Goal: Information Seeking & Learning: Learn about a topic

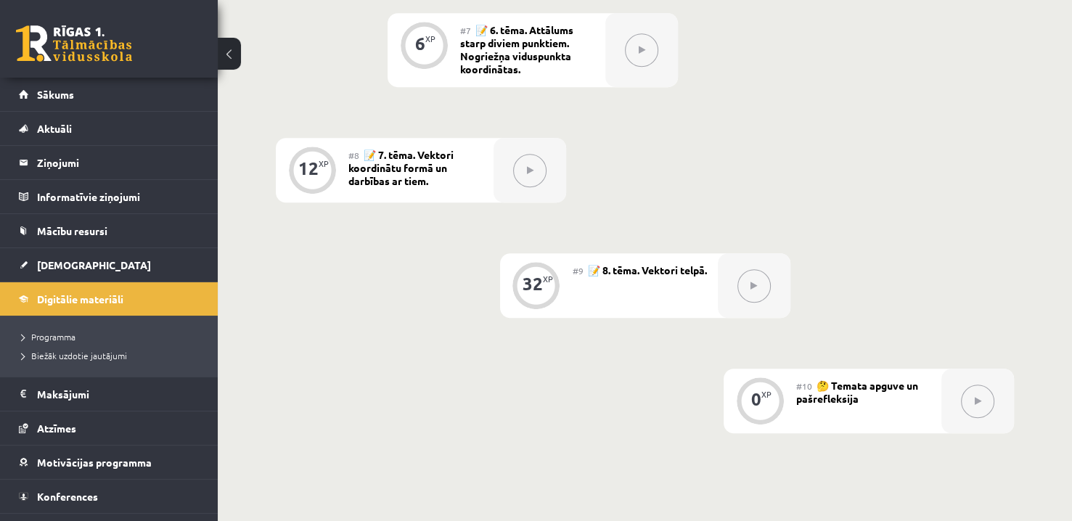
scroll to position [1089, 0]
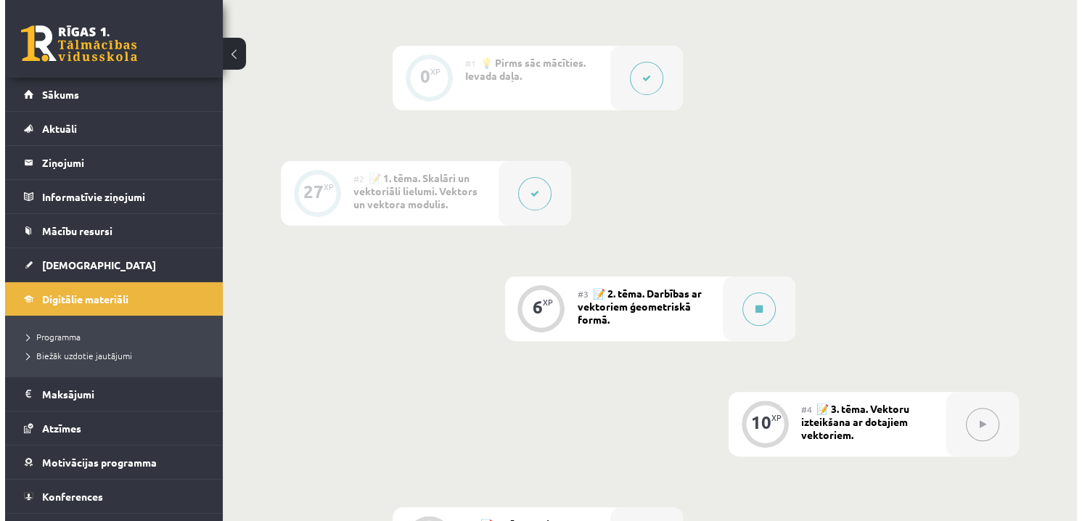
scroll to position [363, 0]
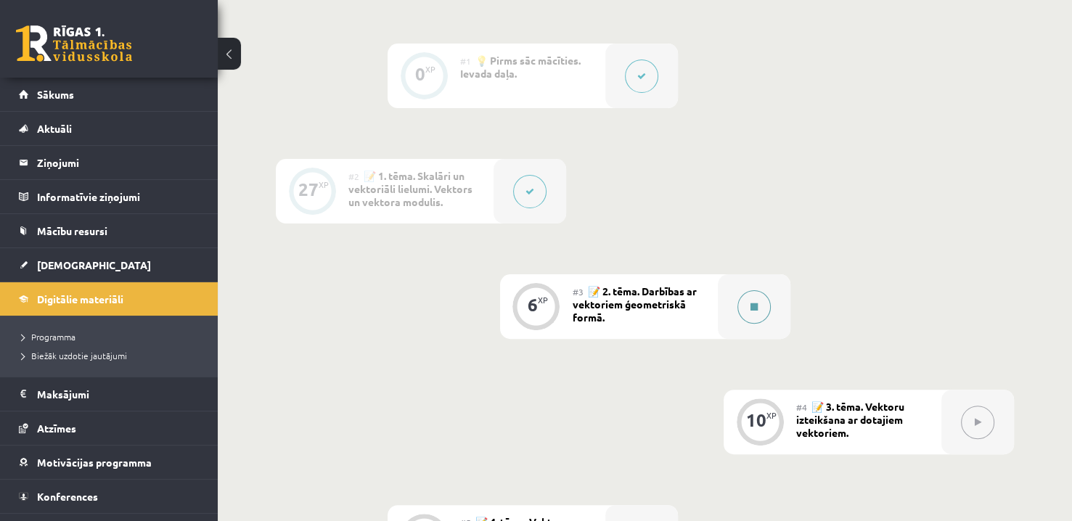
click at [755, 303] on icon at bounding box center [754, 307] width 7 height 9
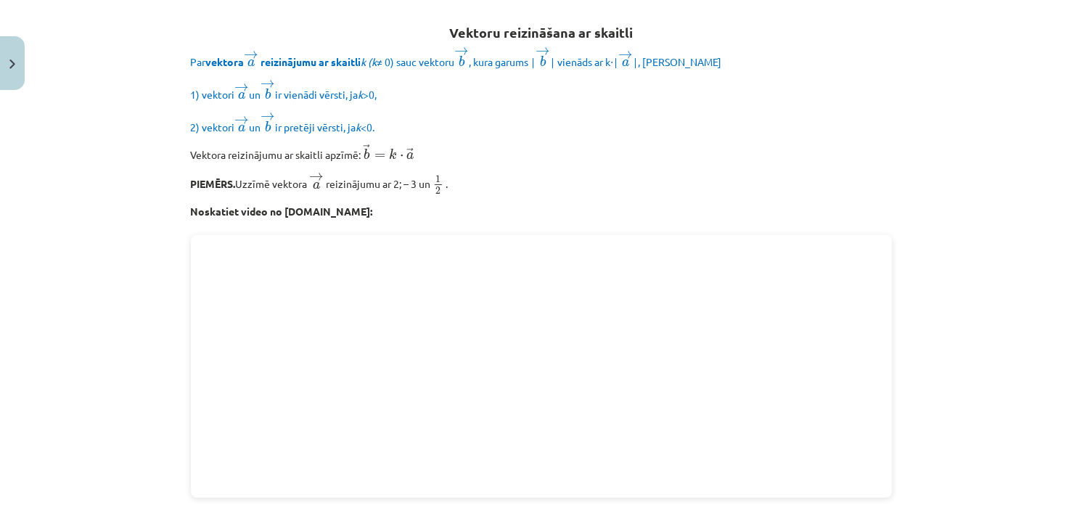
scroll to position [184, 0]
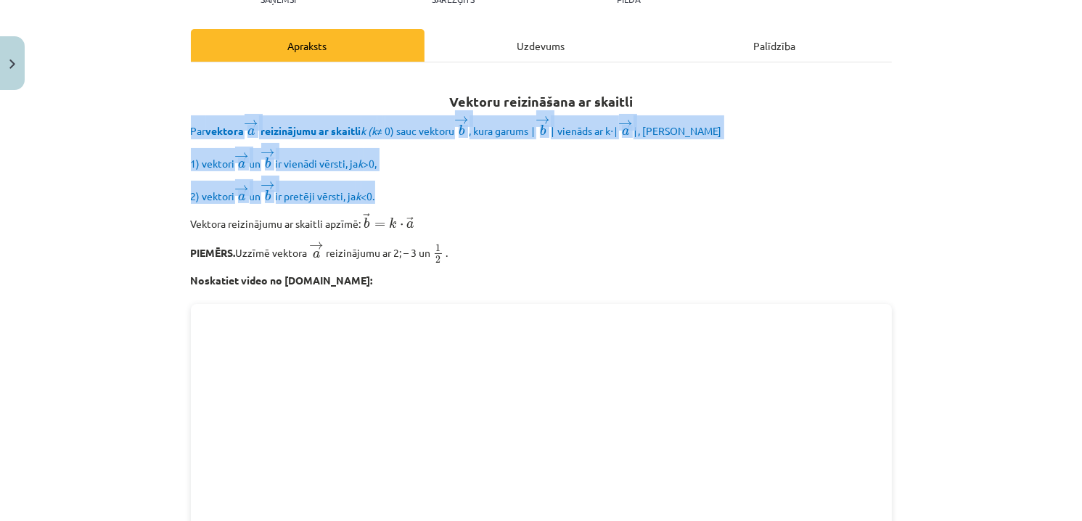
drag, startPoint x: 165, startPoint y: 114, endPoint x: 513, endPoint y: 192, distance: 357.2
click at [513, 192] on div "Mācību tēma: Matemātikas i - 10. klases 1. ieskaites mācību materiāls (a,b) #3 …" at bounding box center [541, 260] width 1082 height 521
copy div "Par vektora → a a → reizinājumu ar skaitli k (k ≠ 0) sauc vektoru → b b → , kur…"
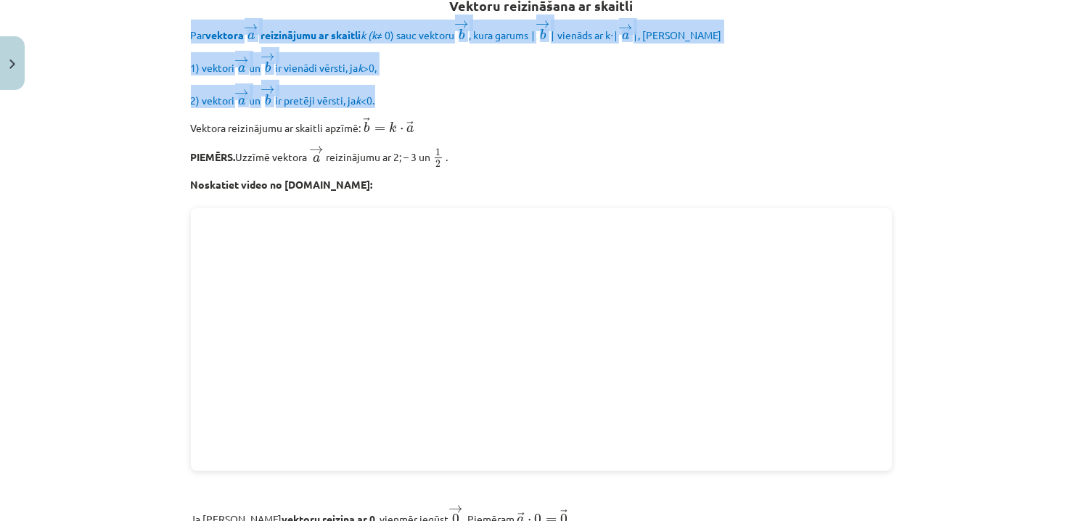
scroll to position [330, 0]
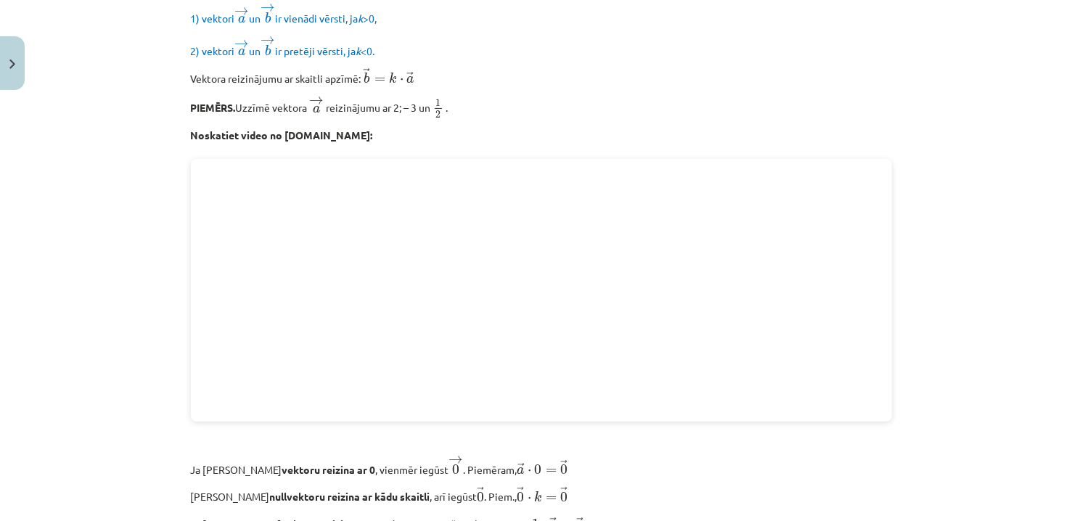
click at [619, 80] on p "Vektora reizinājumu ar skaitli apzīmē: → b = k ⋅ → a b → = k ⋅ a →" at bounding box center [541, 78] width 701 height 20
click at [947, 312] on div "Mācību tēma: Matemātikas i - 10. klases 1. ieskaites mācību materiāls (a,b) #3 …" at bounding box center [541, 260] width 1082 height 521
click at [936, 238] on div "Mācību tēma: Matemātikas i - 10. klases 1. ieskaites mācību materiāls (a,b) #3 …" at bounding box center [541, 260] width 1082 height 521
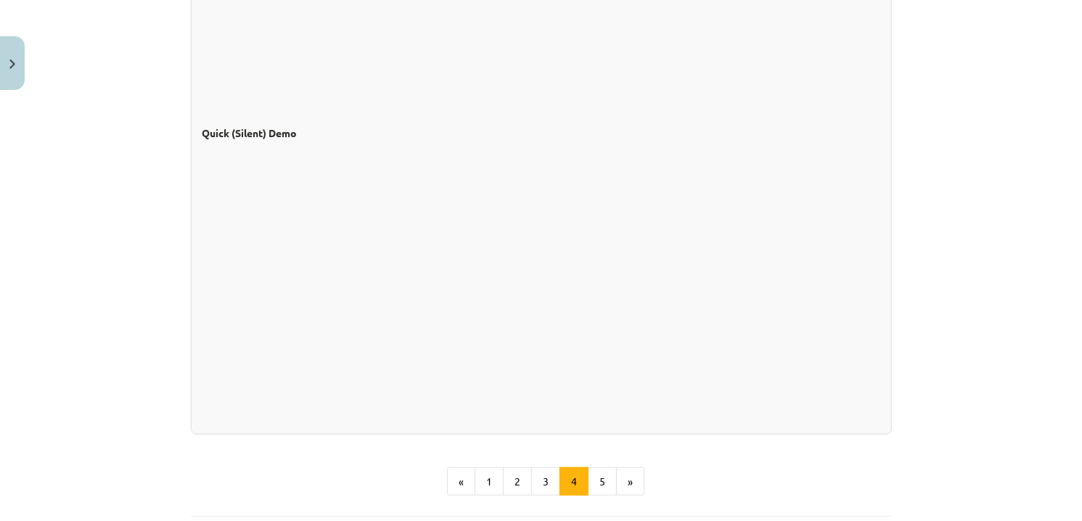
scroll to position [1346, 0]
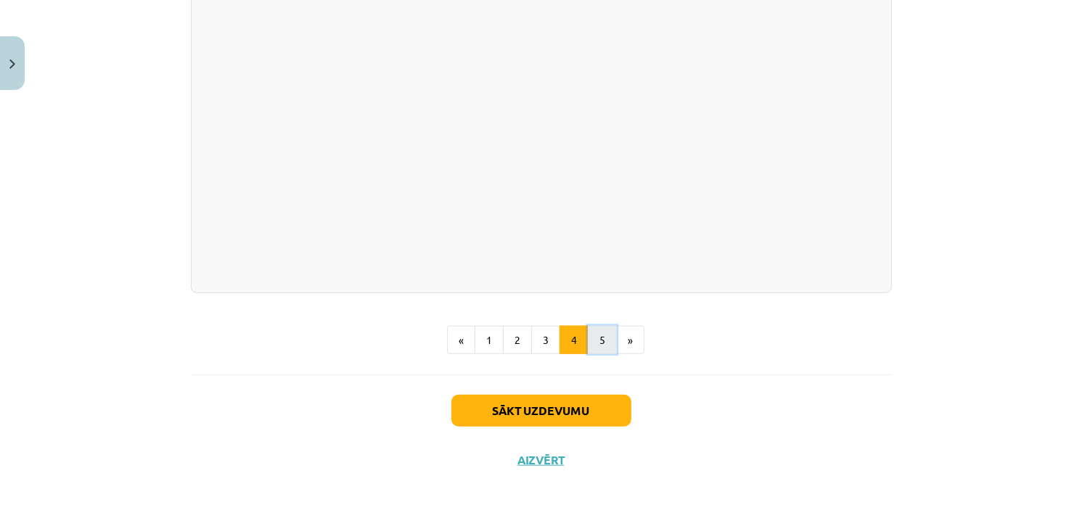
click at [603, 339] on button "5" at bounding box center [602, 340] width 29 height 29
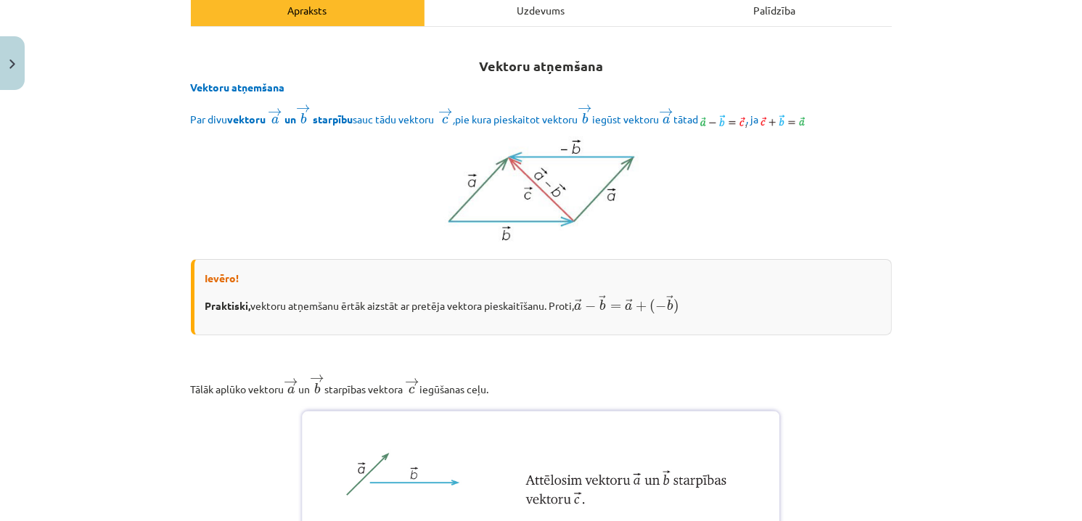
scroll to position [187, 0]
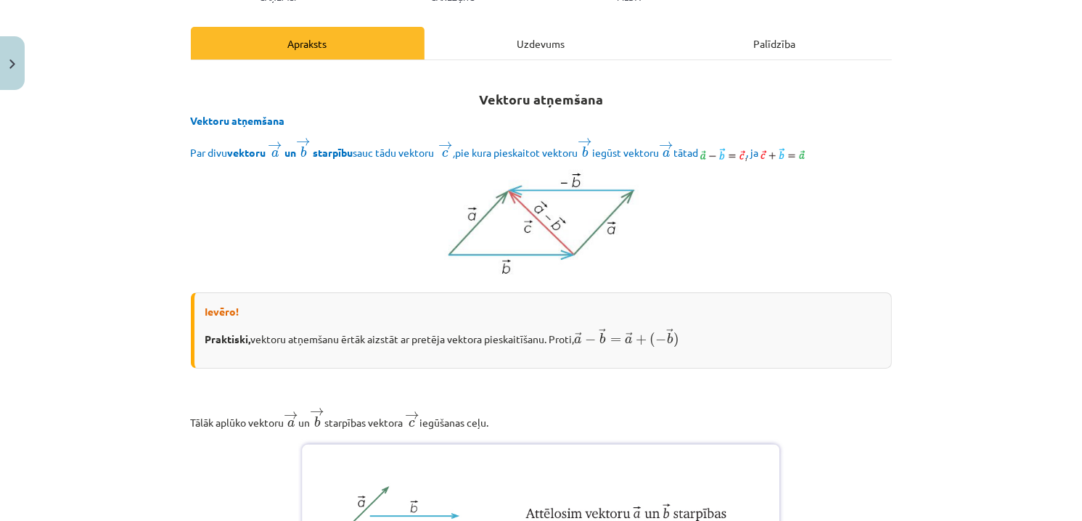
click at [828, 210] on img at bounding box center [541, 224] width 625 height 108
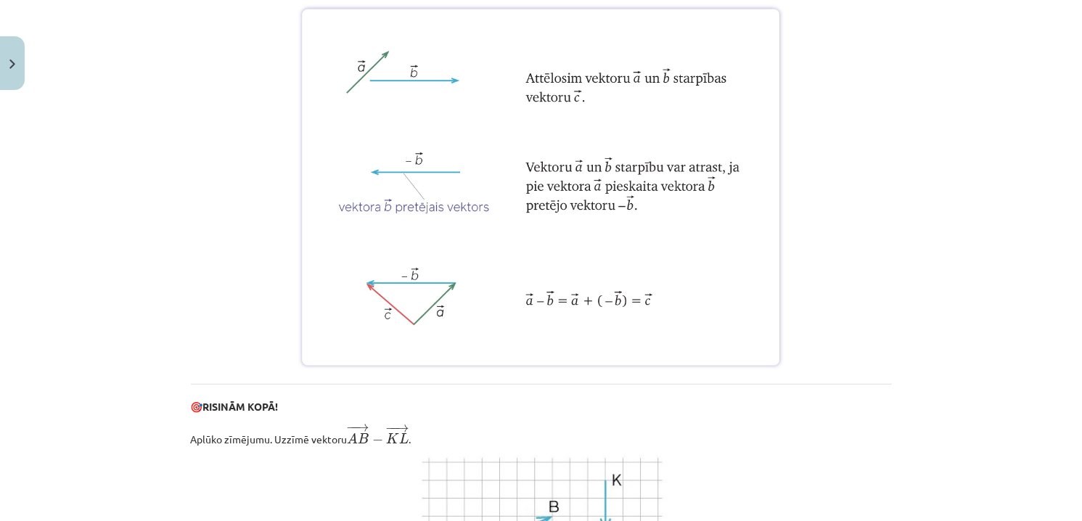
scroll to position [550, 0]
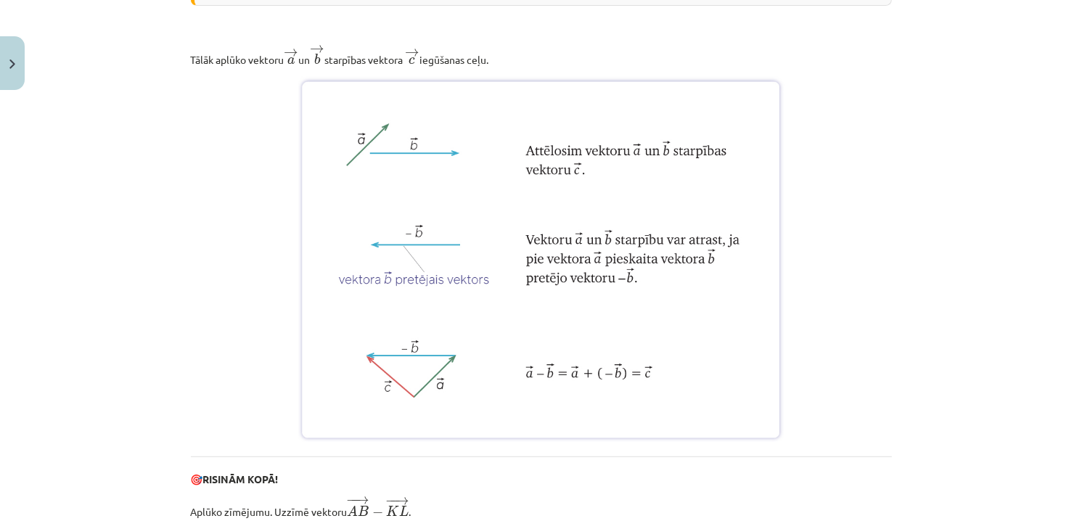
drag, startPoint x: 168, startPoint y: 64, endPoint x: 513, endPoint y: 51, distance: 344.4
click at [513, 51] on div "Mācību tēma: Matemātikas i - 10. klases 1. ieskaites mācību materiāls (a,b) #3 …" at bounding box center [541, 260] width 1082 height 521
drag, startPoint x: 519, startPoint y: 54, endPoint x: 182, endPoint y: 57, distance: 336.9
copy p "Tālāk aplūko vektoru → a a → un → b b → starpības vektora → c c → iegūšanas ceļ…"
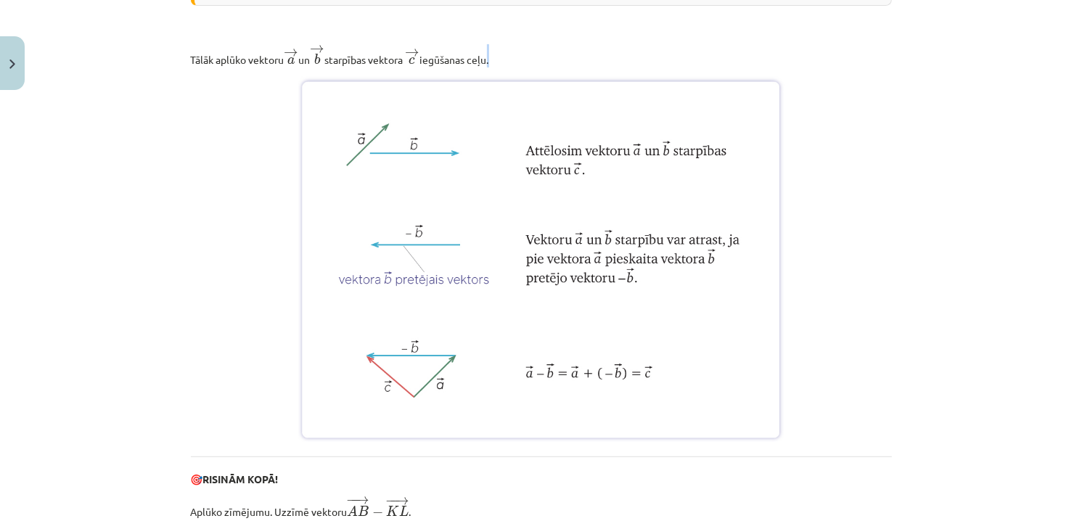
click at [792, 61] on p "Tālāk aplūko vektoru → a a → un → b b → starpības vektora → c c → iegūšanas ceļ…" at bounding box center [541, 55] width 701 height 23
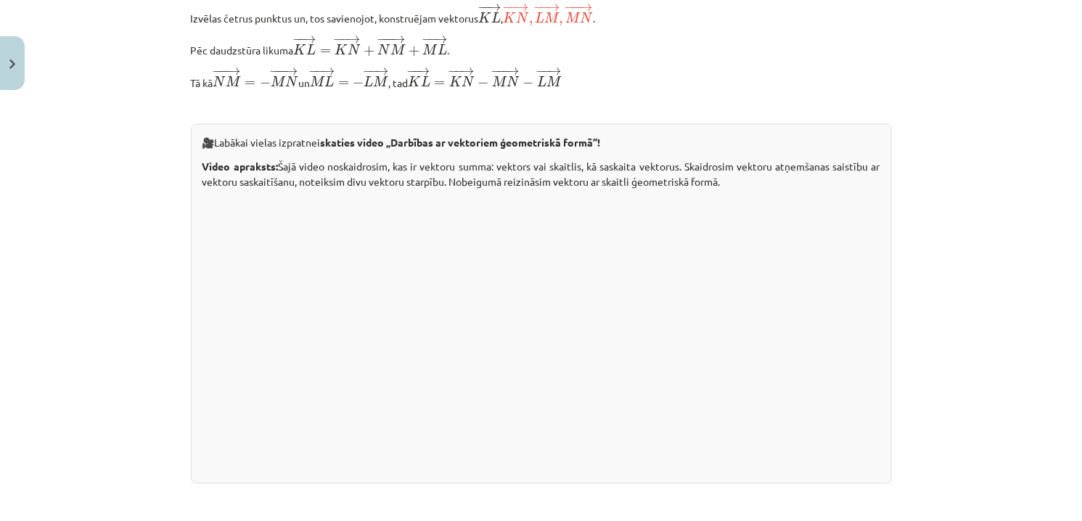
scroll to position [2458, 0]
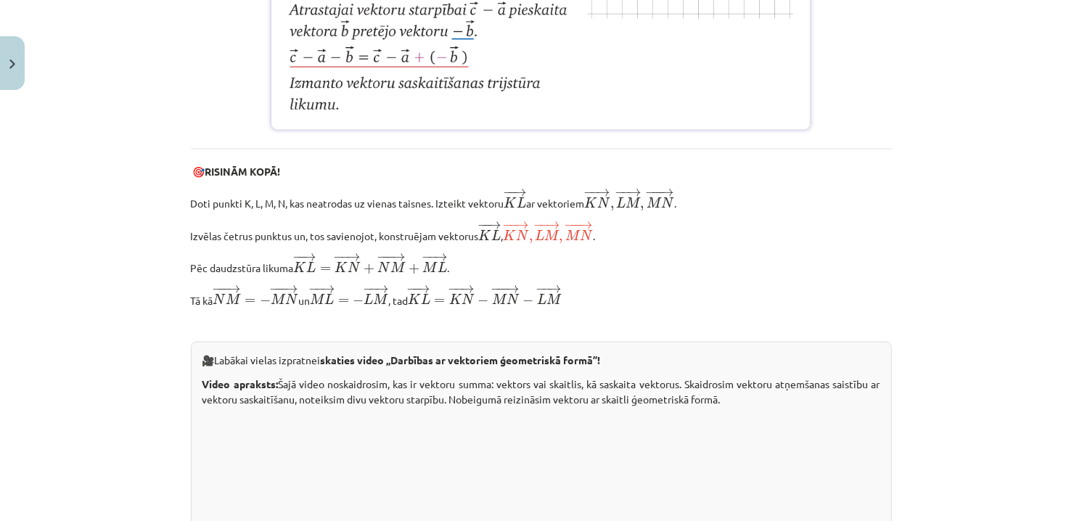
click at [980, 209] on div "Mācību tēma: Matemātikas i - 10. klases 1. ieskaites mācību materiāls (a,b) #3 …" at bounding box center [541, 260] width 1082 height 521
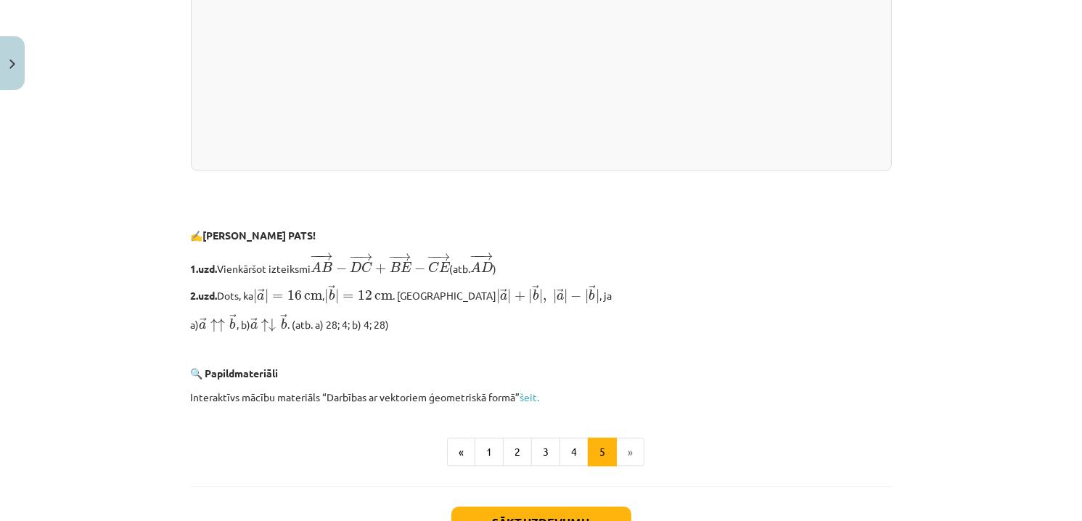
scroll to position [3111, 0]
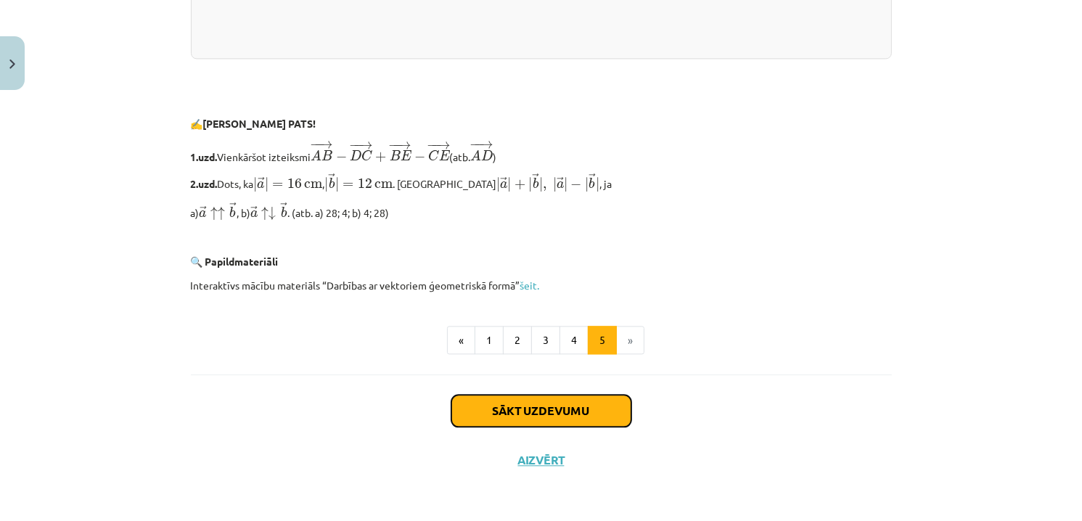
click at [579, 410] on button "Sākt uzdevumu" at bounding box center [542, 411] width 180 height 32
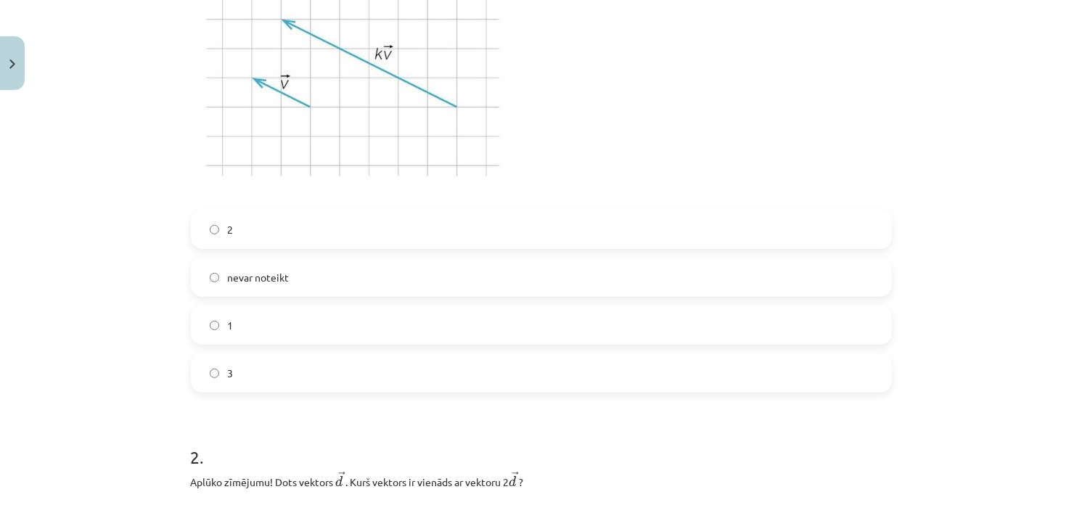
scroll to position [36, 0]
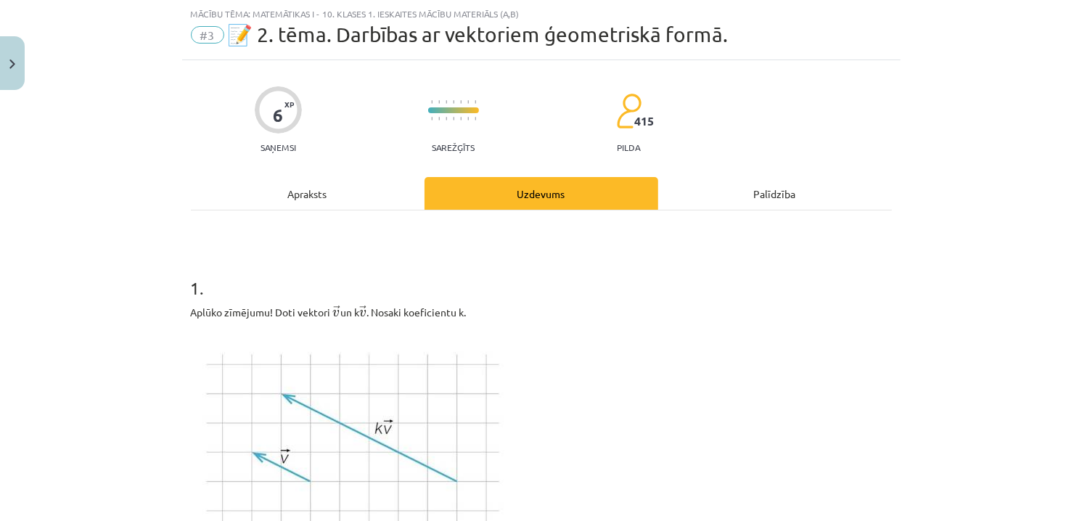
click at [1026, 57] on div "Mācību tēma: Matemātikas i - 10. klases 1. ieskaites mācību materiāls (a,b) #3 …" at bounding box center [541, 260] width 1082 height 521
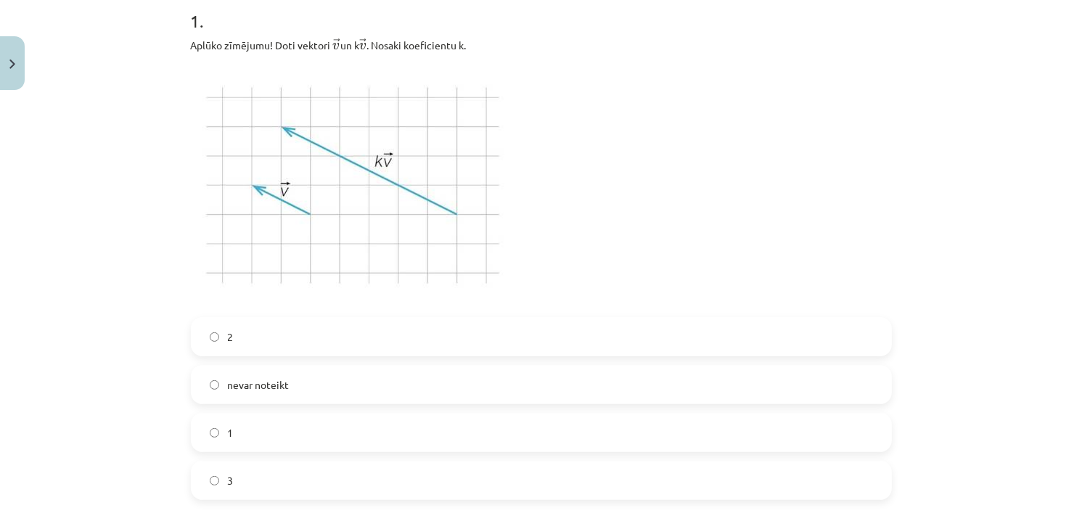
scroll to position [327, 0]
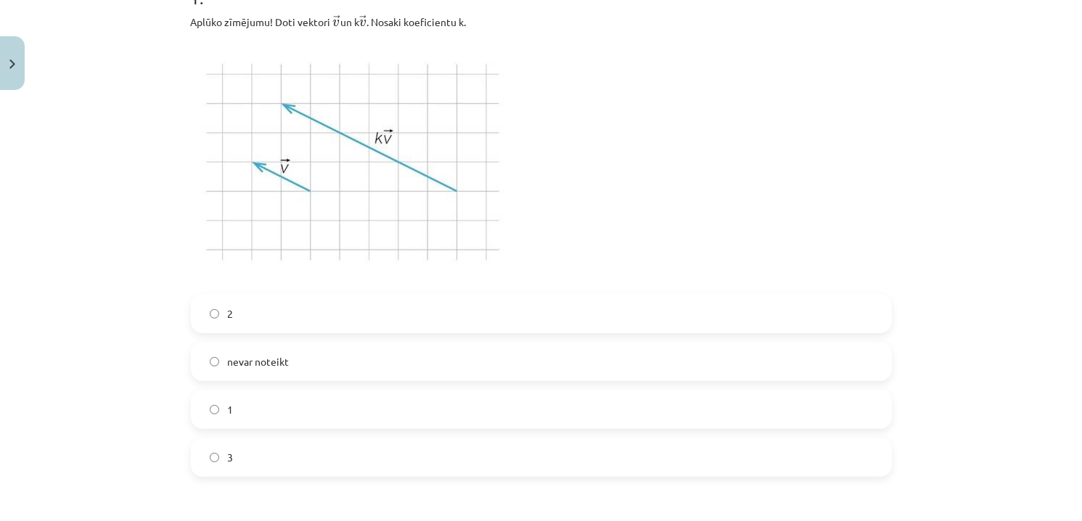
click at [284, 469] on label "3" at bounding box center [541, 457] width 698 height 36
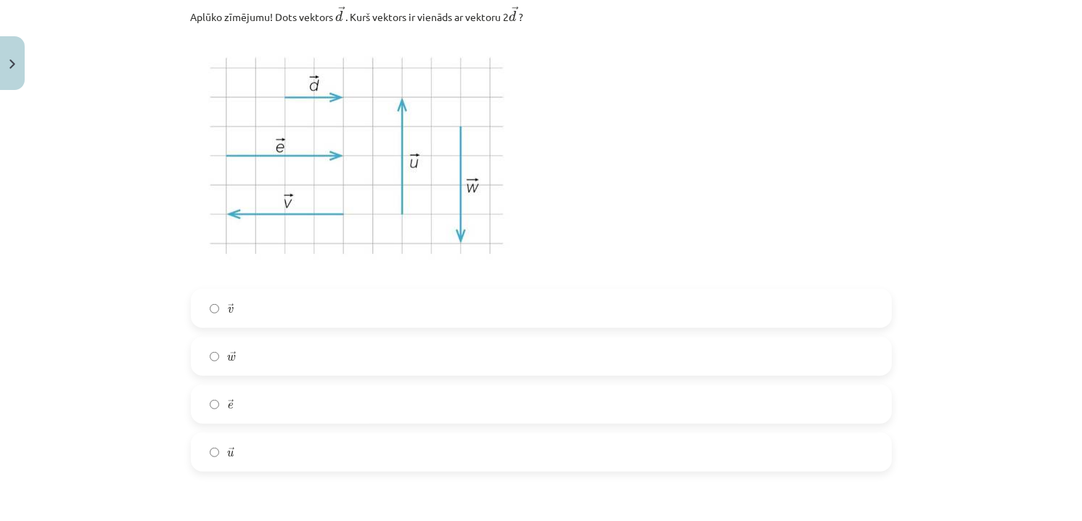
scroll to position [907, 0]
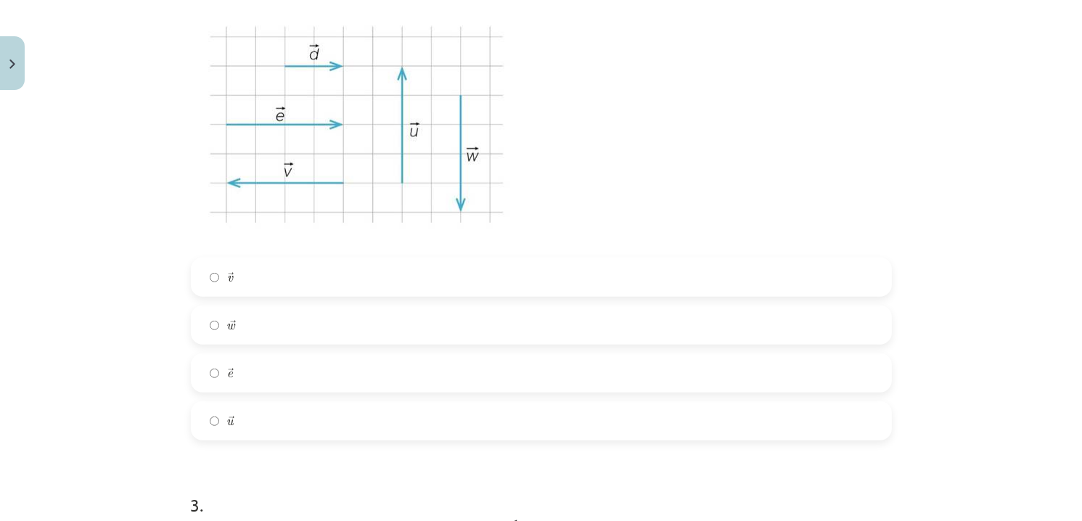
click at [249, 376] on label "→ e e →" at bounding box center [541, 373] width 698 height 36
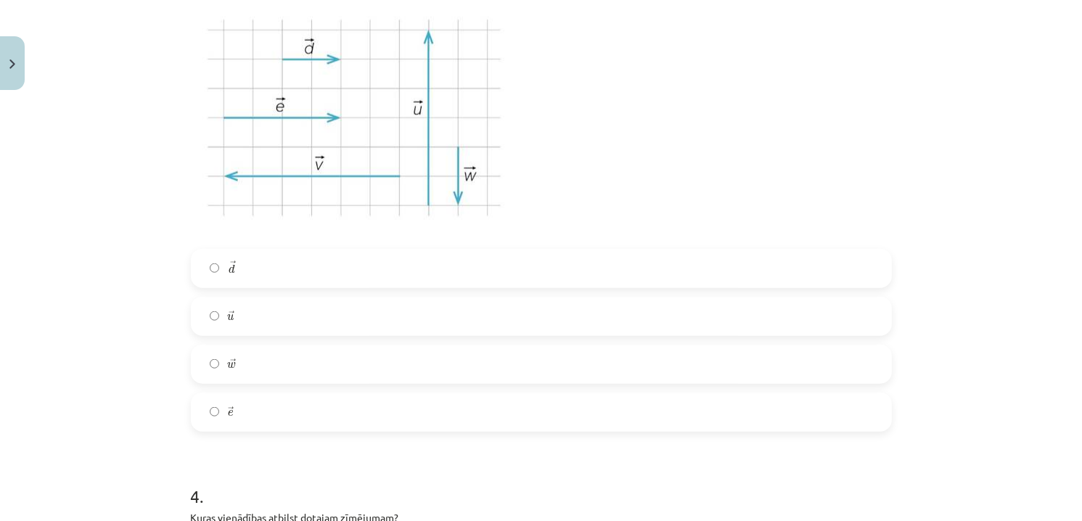
scroll to position [1488, 0]
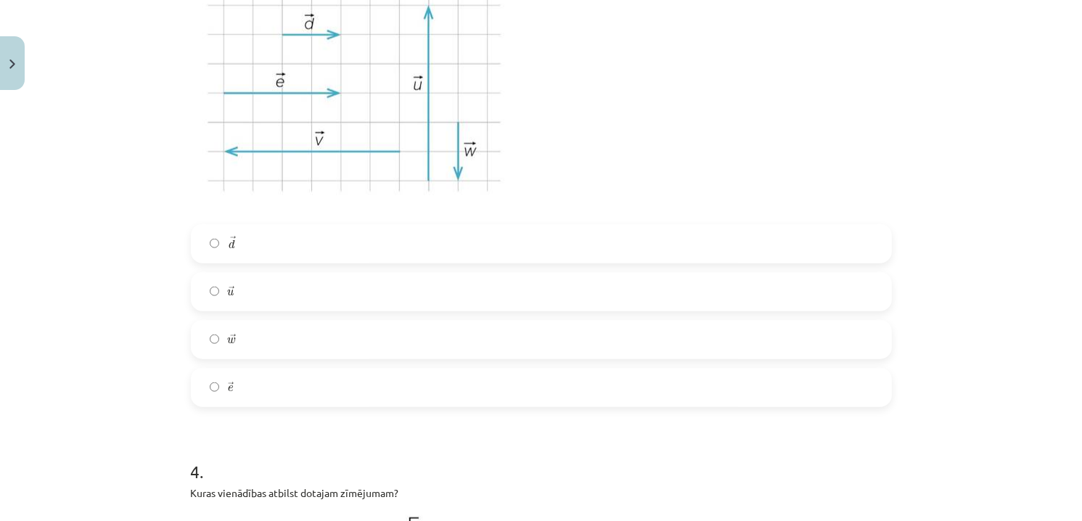
click at [234, 248] on label "→ d d →" at bounding box center [541, 244] width 698 height 36
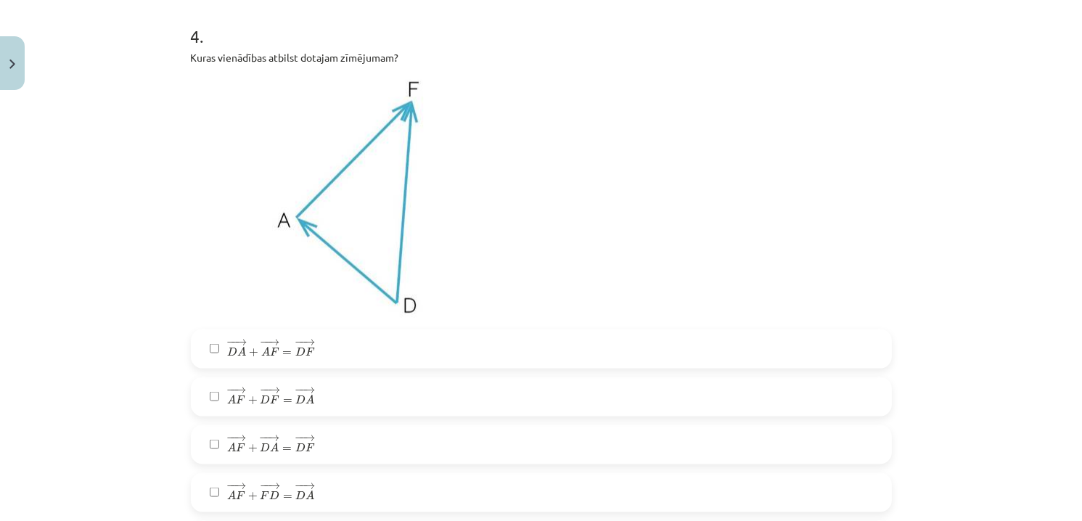
scroll to position [1996, 0]
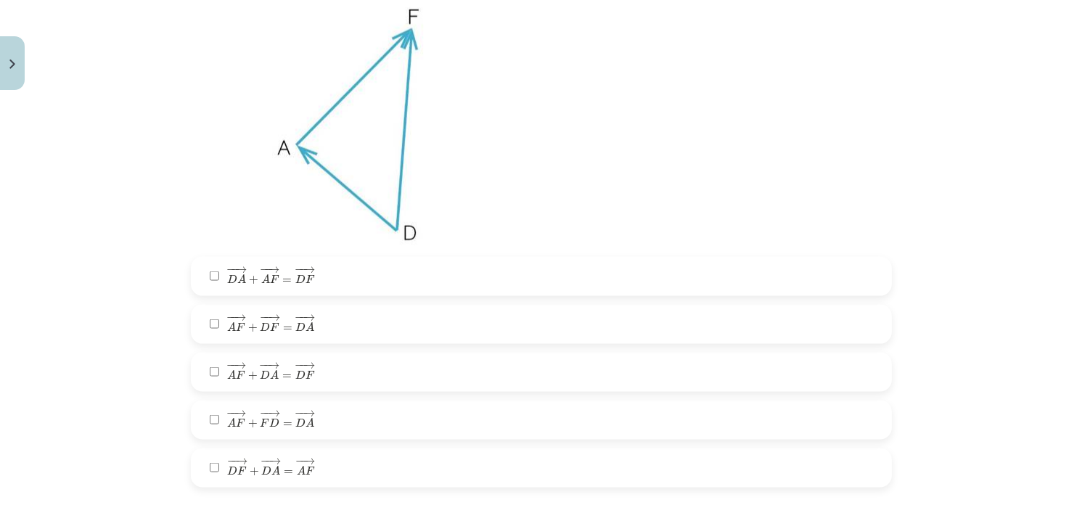
click at [333, 462] on label "− − → D F + − − → D A = − − → A F D F → + D A → = A F →" at bounding box center [541, 468] width 698 height 36
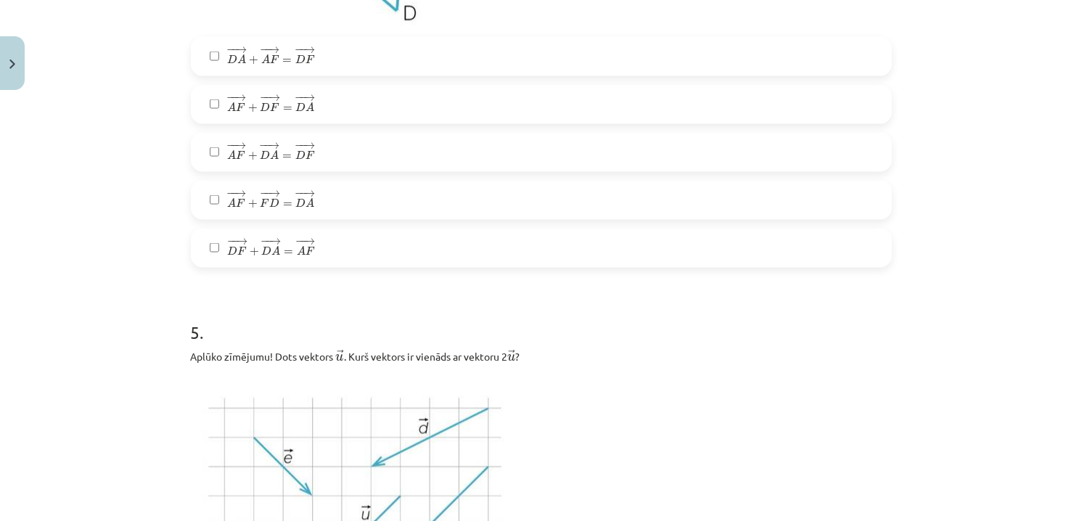
scroll to position [2142, 0]
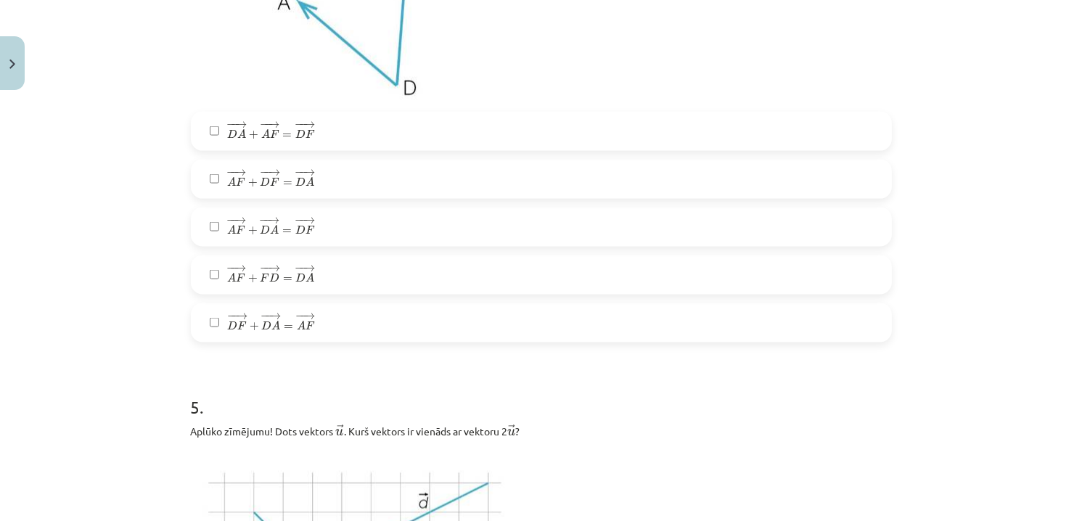
click at [356, 140] on label "− − → D A + − − → A F = − − → D F D A → + A F → = D F →" at bounding box center [541, 131] width 698 height 36
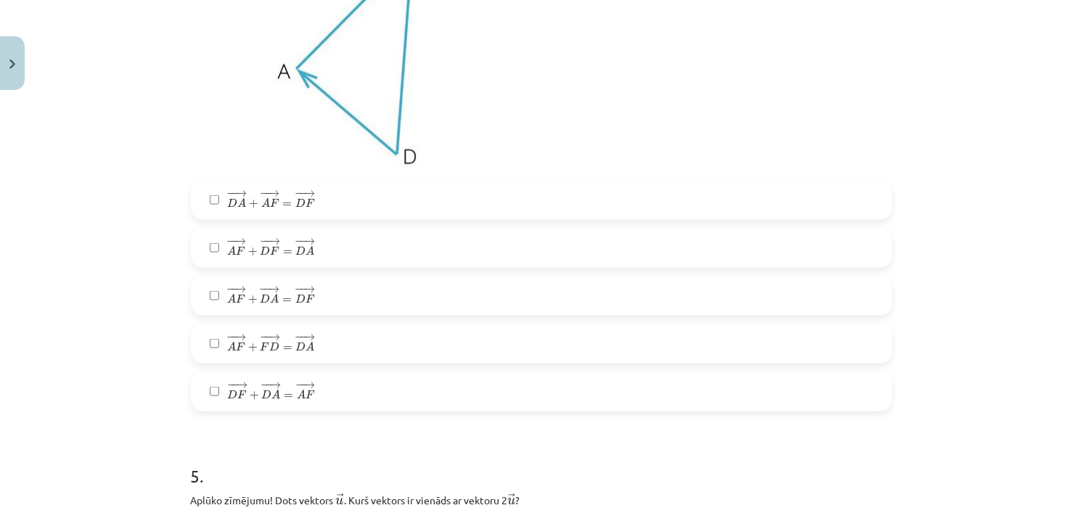
scroll to position [1996, 0]
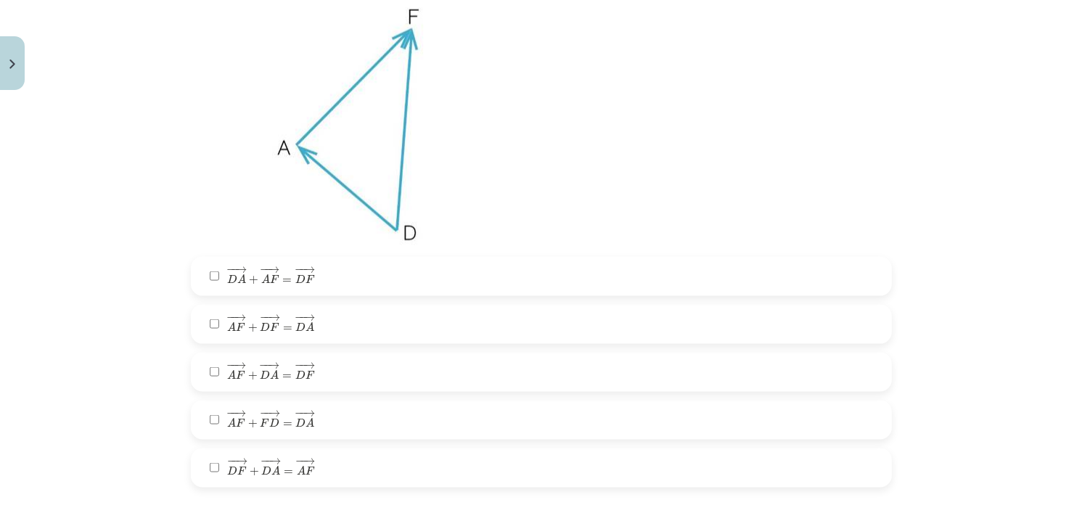
click at [314, 269] on label "− − → D A + − − → A F = − − → D F D A → + A F → = D F →" at bounding box center [541, 276] width 698 height 36
click at [309, 375] on label "− − → A F + − − → D A = − − → D F A F → + D A → = D F →" at bounding box center [541, 372] width 698 height 36
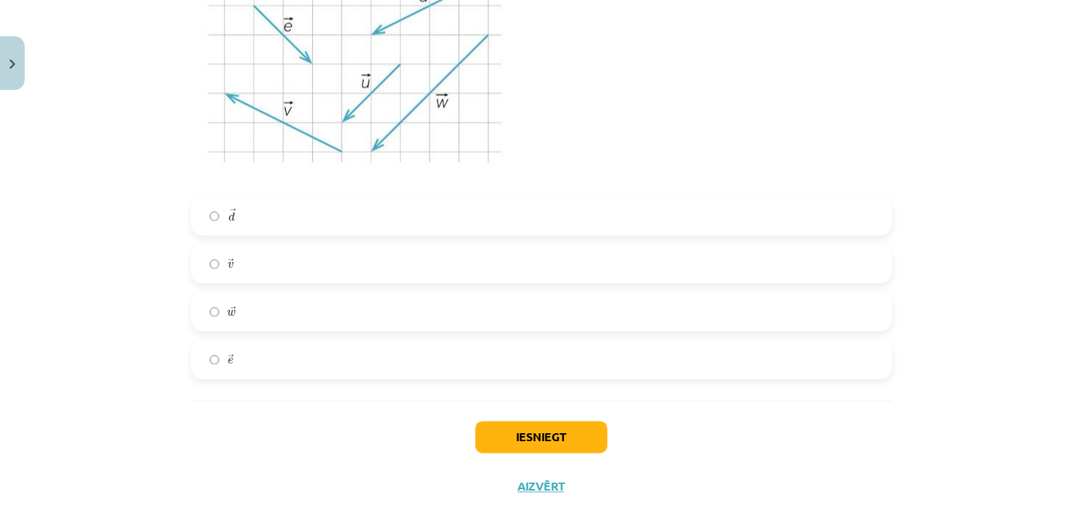
scroll to position [2650, 0]
click at [245, 315] on label "→ w w →" at bounding box center [541, 311] width 698 height 36
click at [576, 433] on button "Iesniegt" at bounding box center [542, 436] width 132 height 32
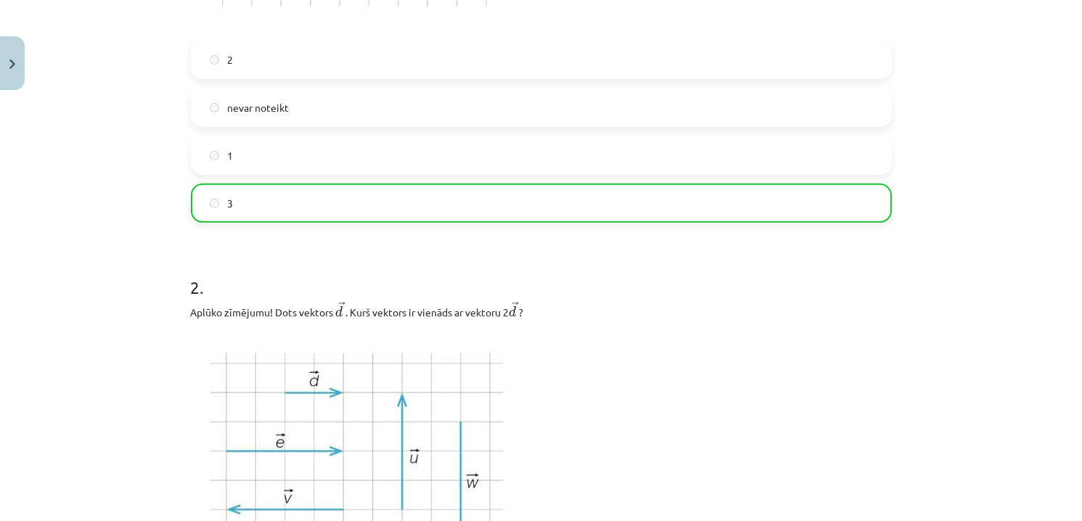
scroll to position [2721, 0]
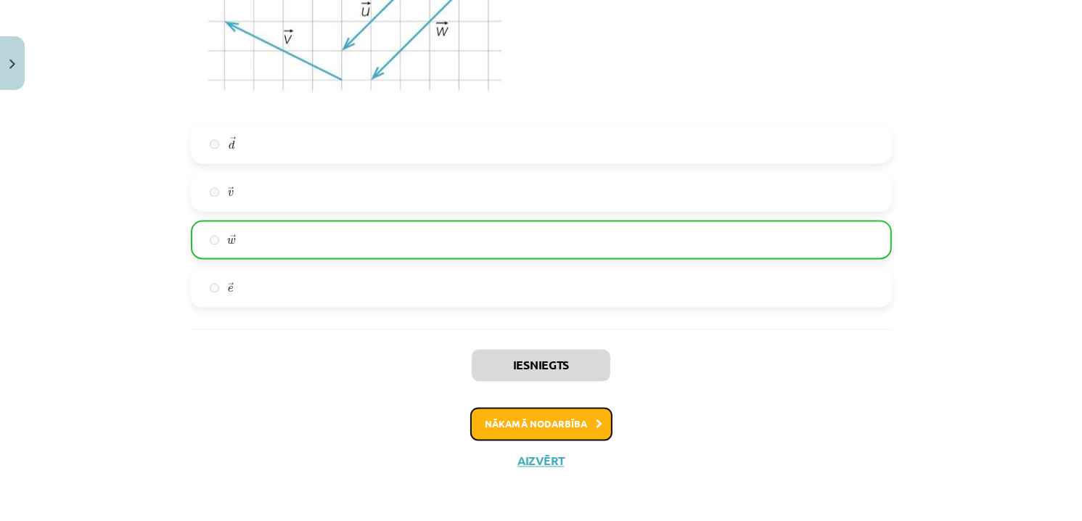
click at [545, 422] on button "Nākamā nodarbība" at bounding box center [541, 423] width 142 height 33
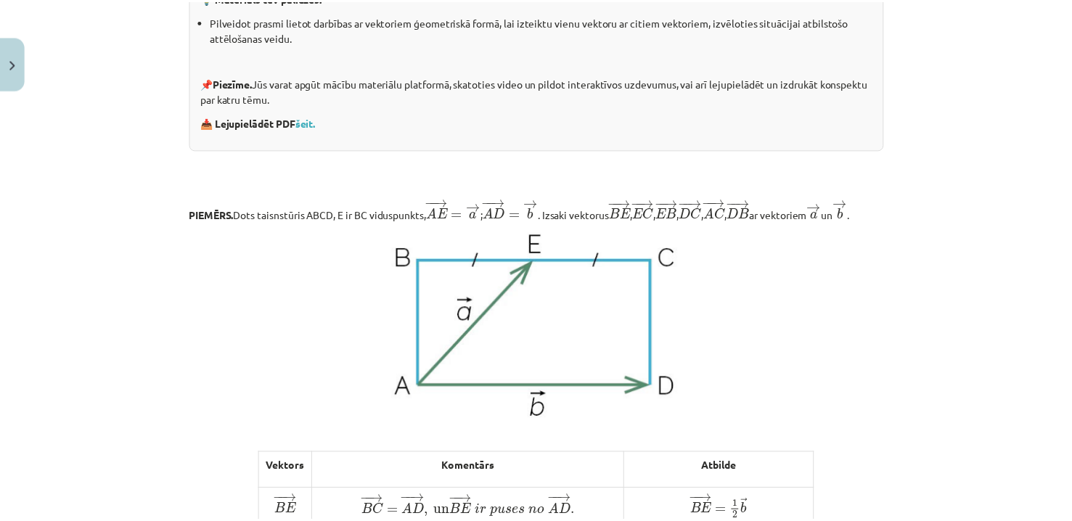
scroll to position [0, 0]
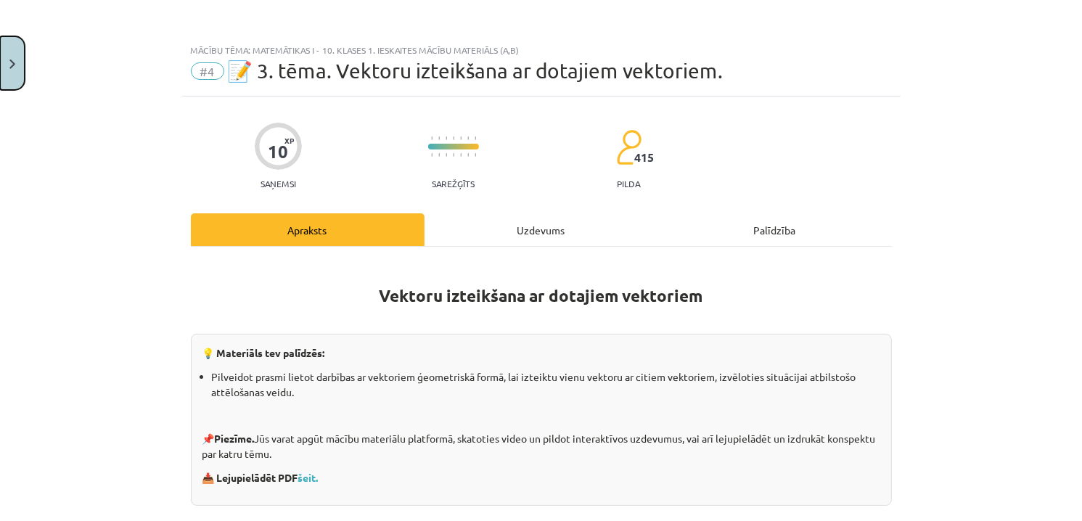
click at [12, 64] on img "Close" at bounding box center [12, 64] width 6 height 9
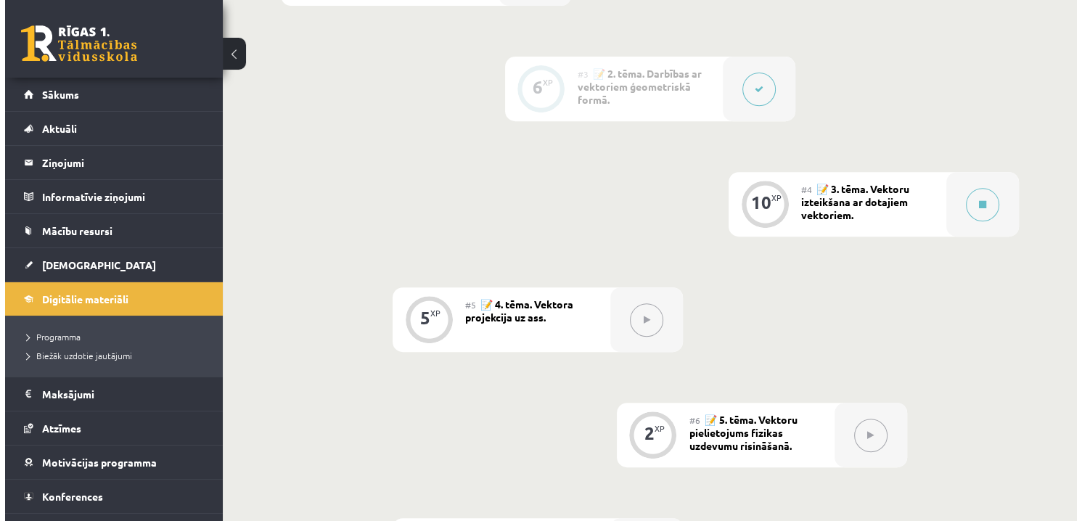
scroll to position [653, 0]
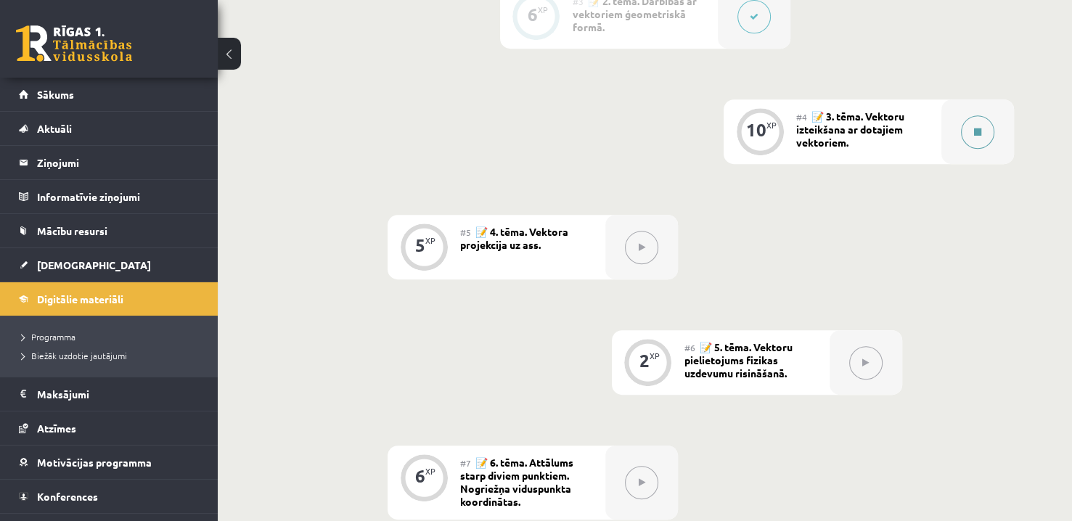
click at [985, 120] on button at bounding box center [977, 131] width 33 height 33
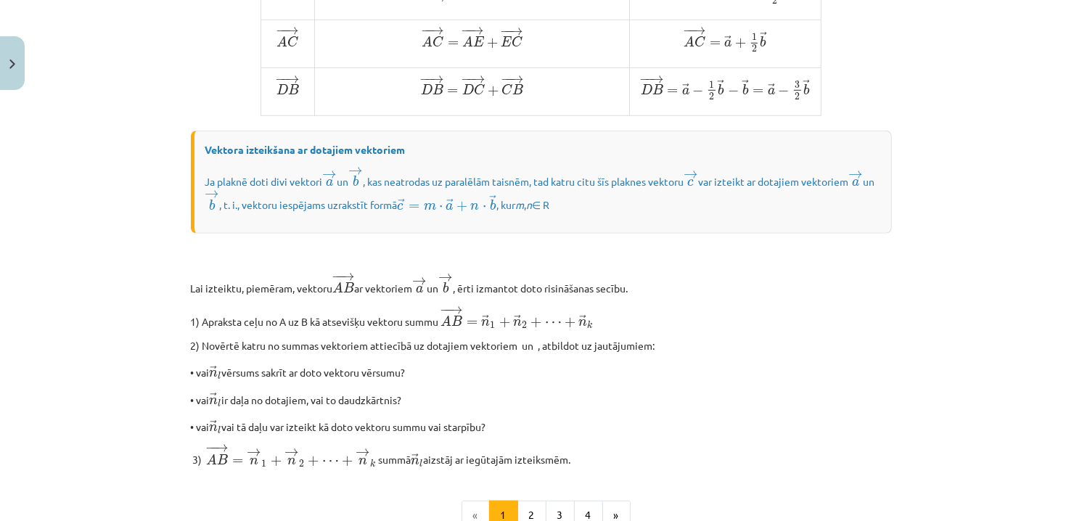
scroll to position [1089, 0]
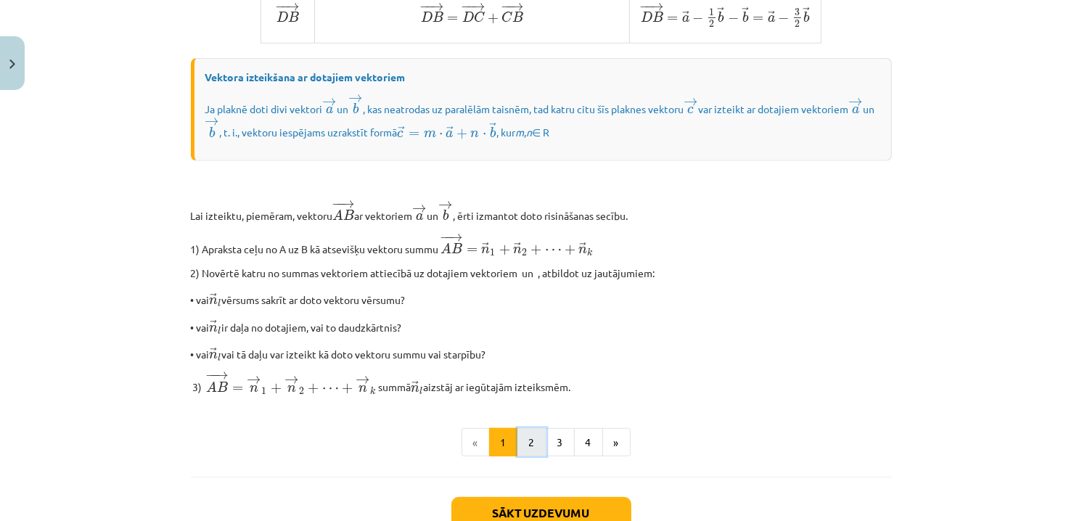
click at [528, 457] on button "2" at bounding box center [532, 442] width 29 height 29
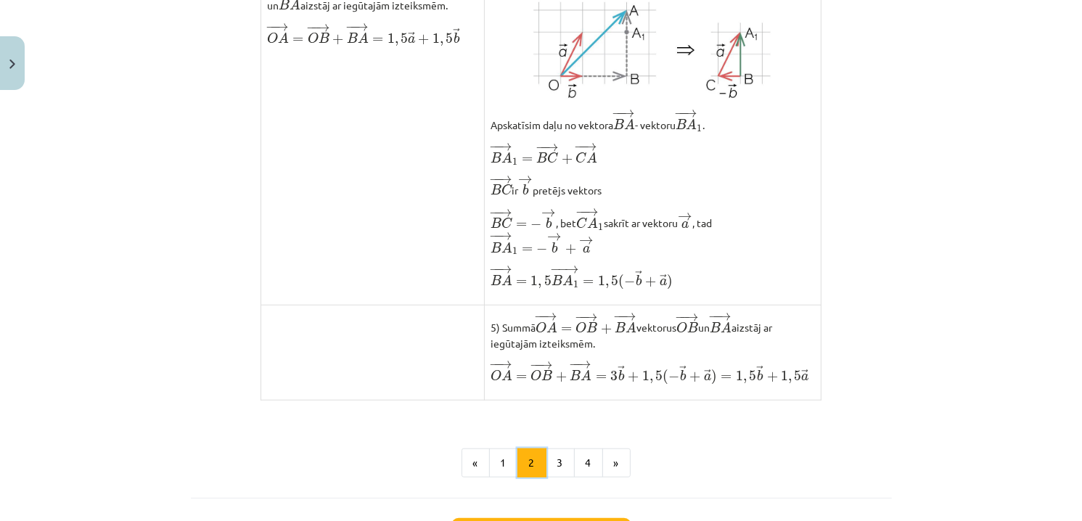
scroll to position [1130, 0]
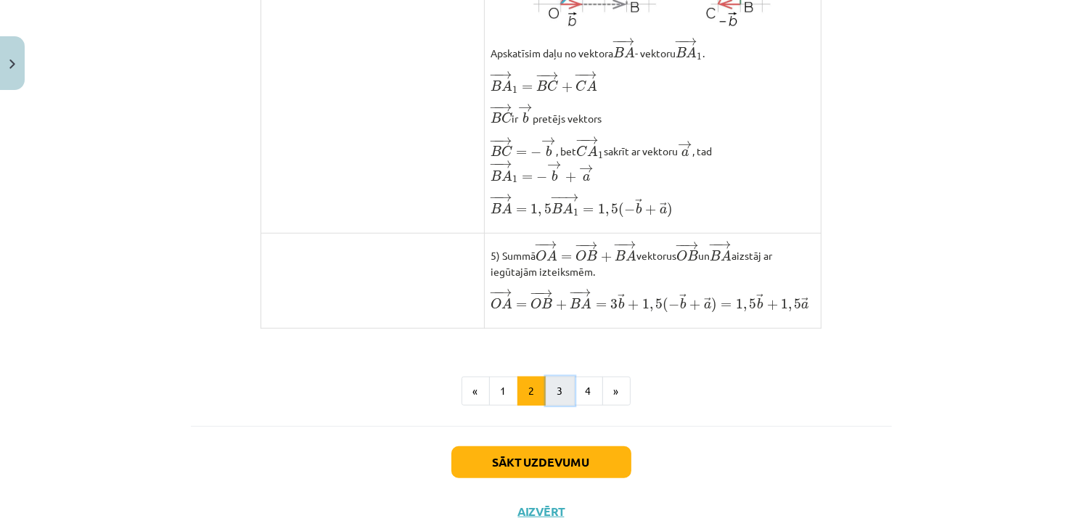
click at [554, 406] on button "3" at bounding box center [560, 391] width 29 height 29
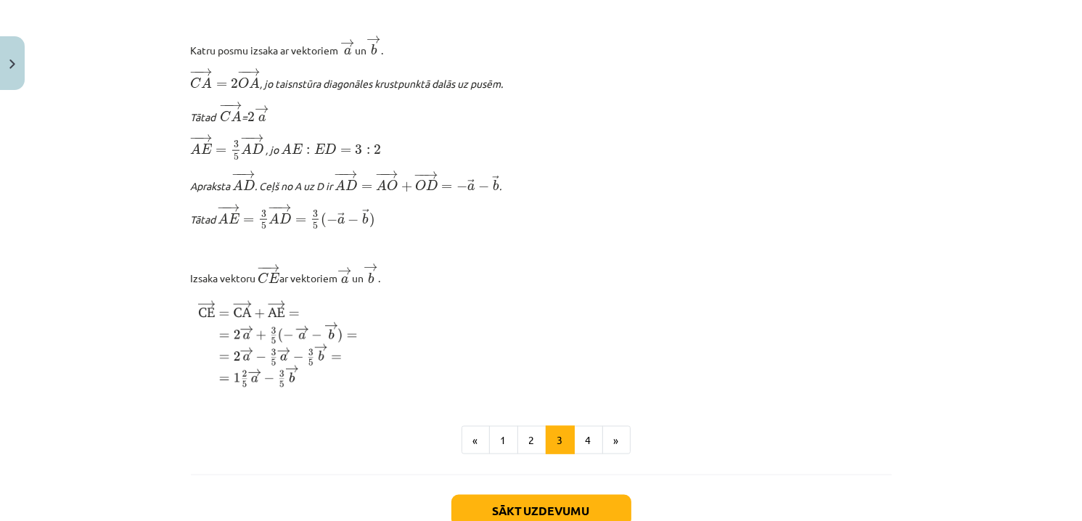
scroll to position [1791, 0]
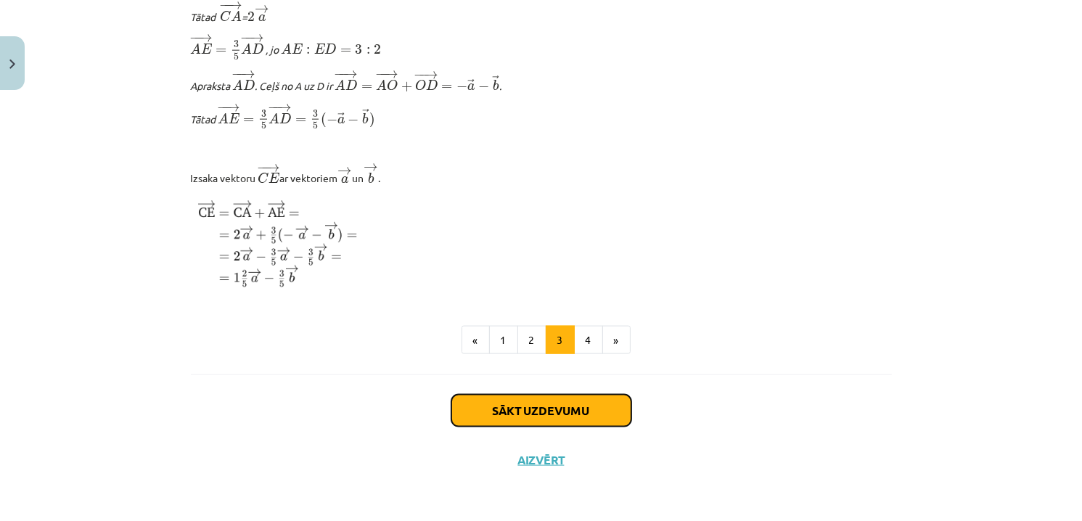
click at [547, 415] on button "Sākt uzdevumu" at bounding box center [542, 411] width 180 height 32
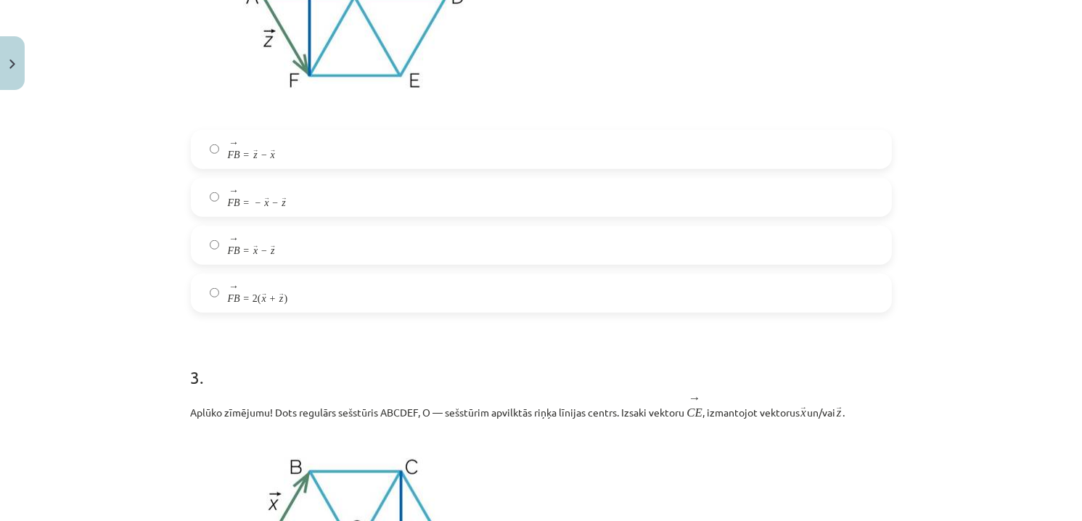
scroll to position [36, 0]
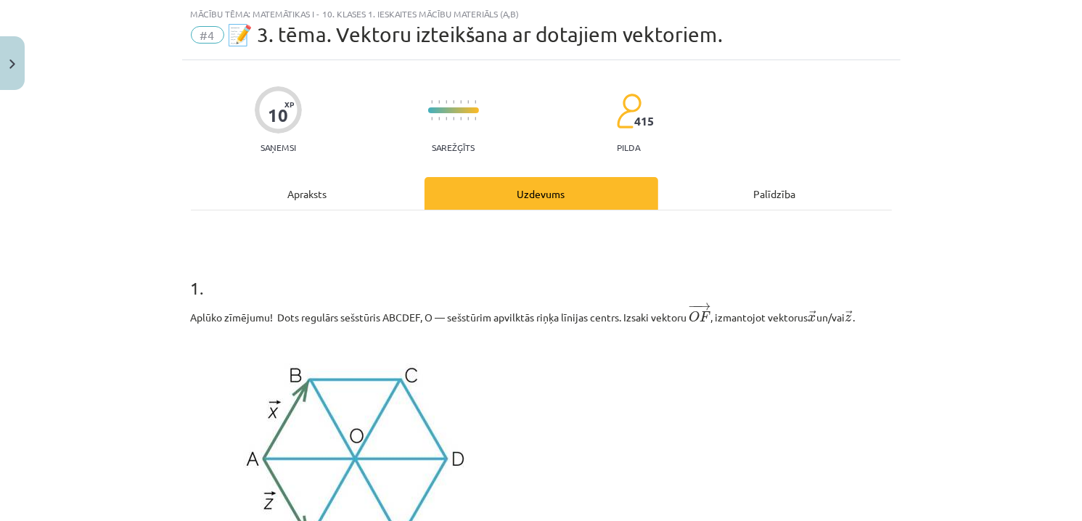
click at [331, 192] on div "Apraksts" at bounding box center [308, 193] width 234 height 33
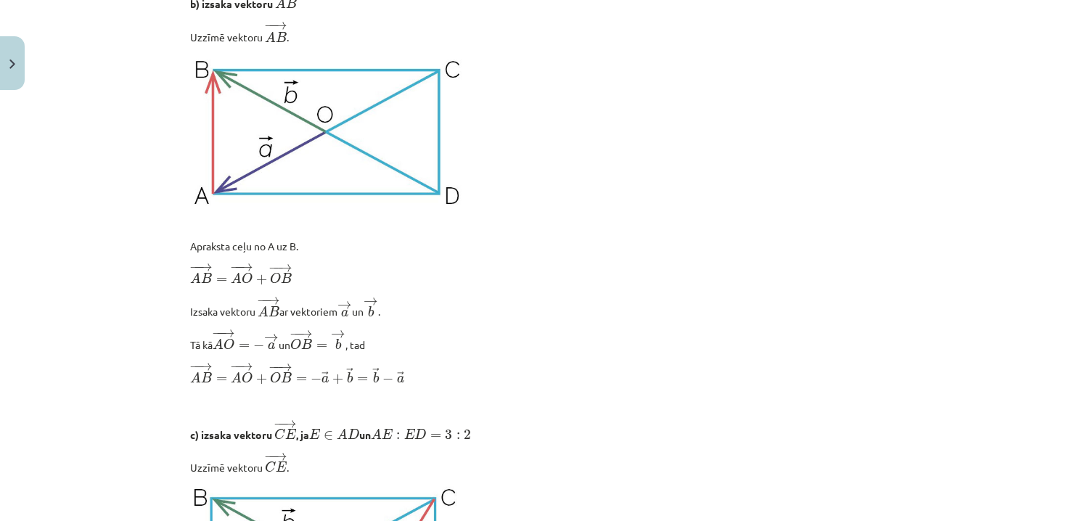
scroll to position [980, 0]
